Goal: Navigation & Orientation: Find specific page/section

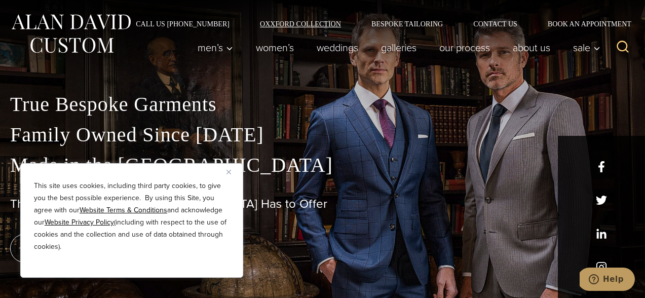
click at [302, 21] on link "Oxxford Collection" at bounding box center [300, 23] width 111 height 7
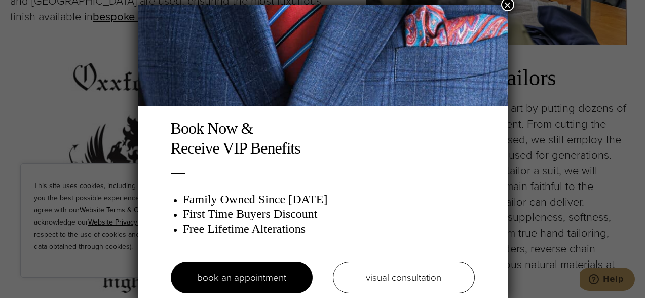
scroll to position [5, 0]
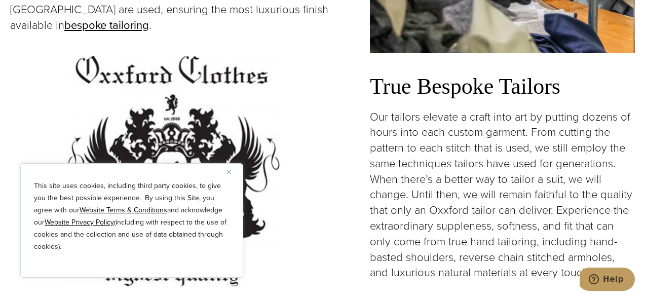
click at [228, 169] on button "Close" at bounding box center [232, 172] width 12 height 12
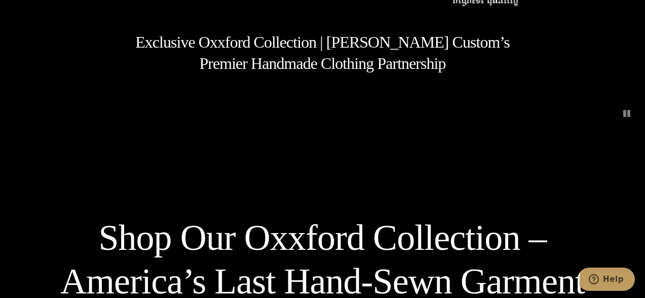
scroll to position [0, 0]
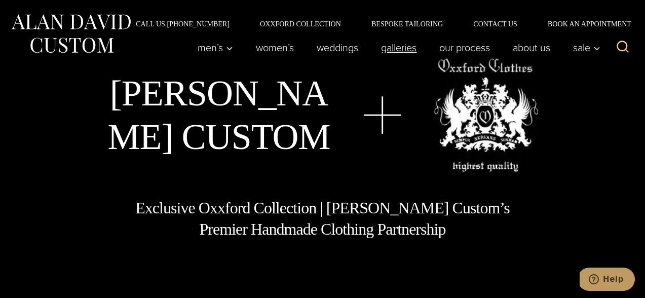
click at [387, 48] on link "Galleries" at bounding box center [399, 47] width 58 height 20
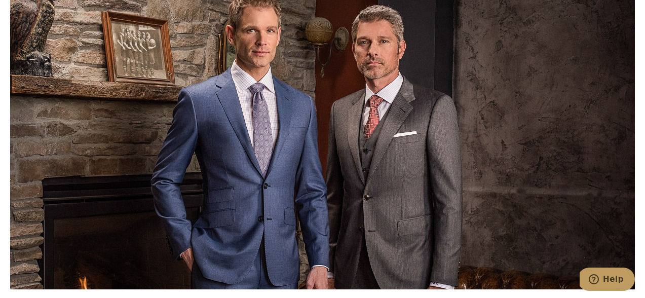
scroll to position [1568, 0]
